Goal: Navigation & Orientation: Find specific page/section

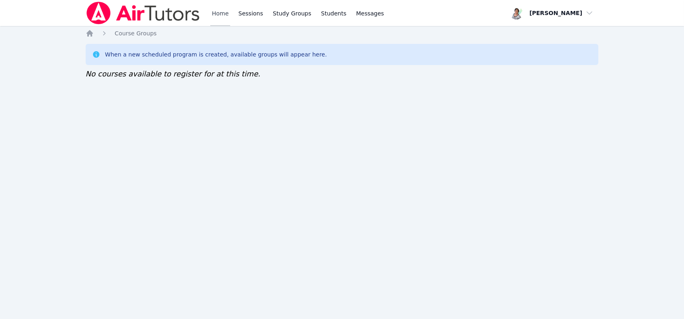
click at [222, 15] on link "Home" at bounding box center [220, 13] width 20 height 26
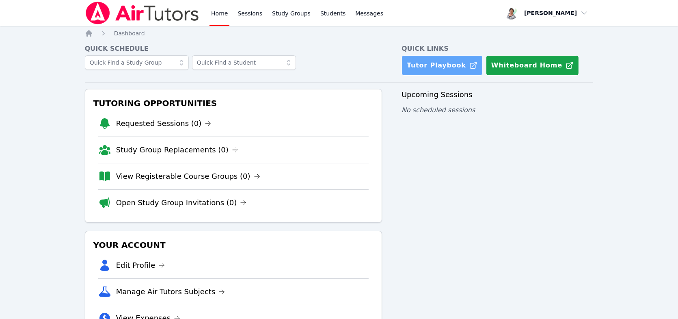
click at [434, 67] on link "Tutor Playbook" at bounding box center [441, 65] width 81 height 20
